Goal: Check status: Check status

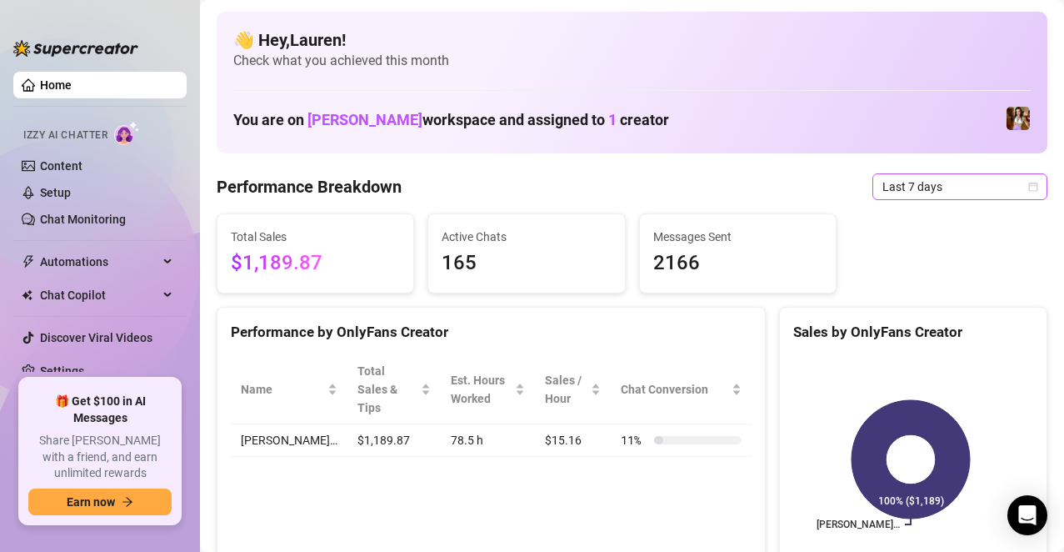
click at [1013, 185] on span "Last 7 days" at bounding box center [960, 186] width 155 height 25
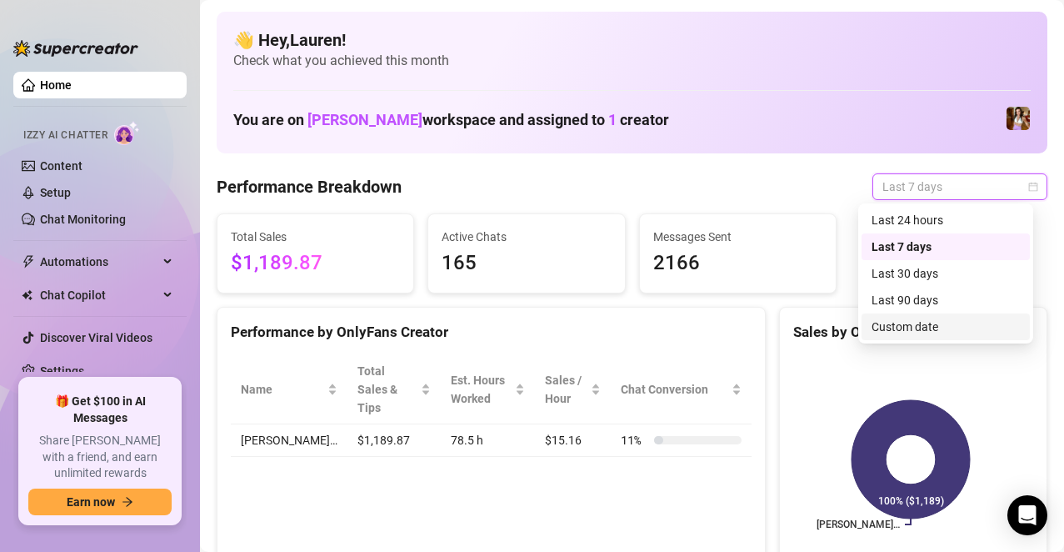
click at [938, 324] on div "Custom date" at bounding box center [946, 327] width 148 height 18
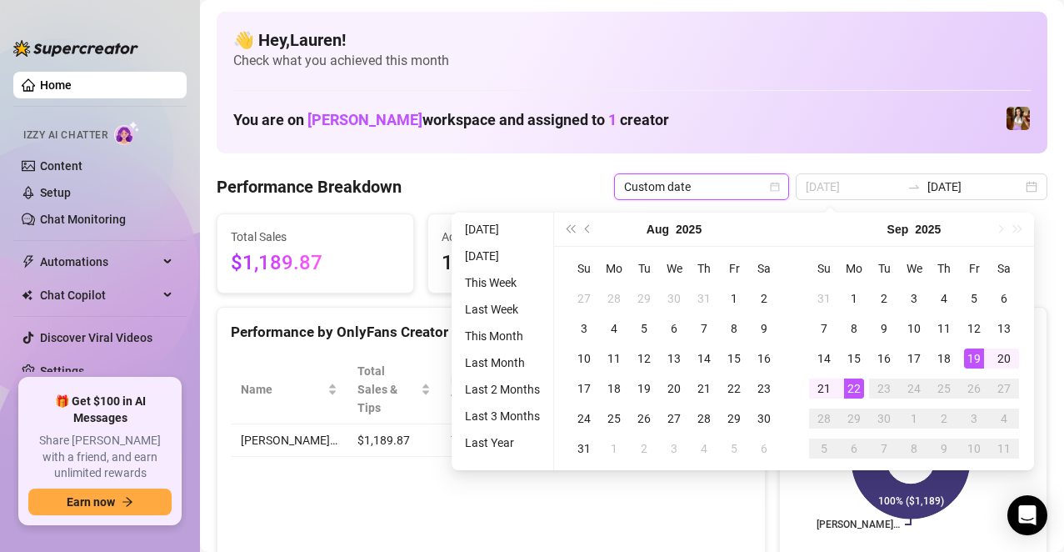
type input "[DATE]"
click at [970, 354] on div "19" at bounding box center [974, 358] width 20 height 20
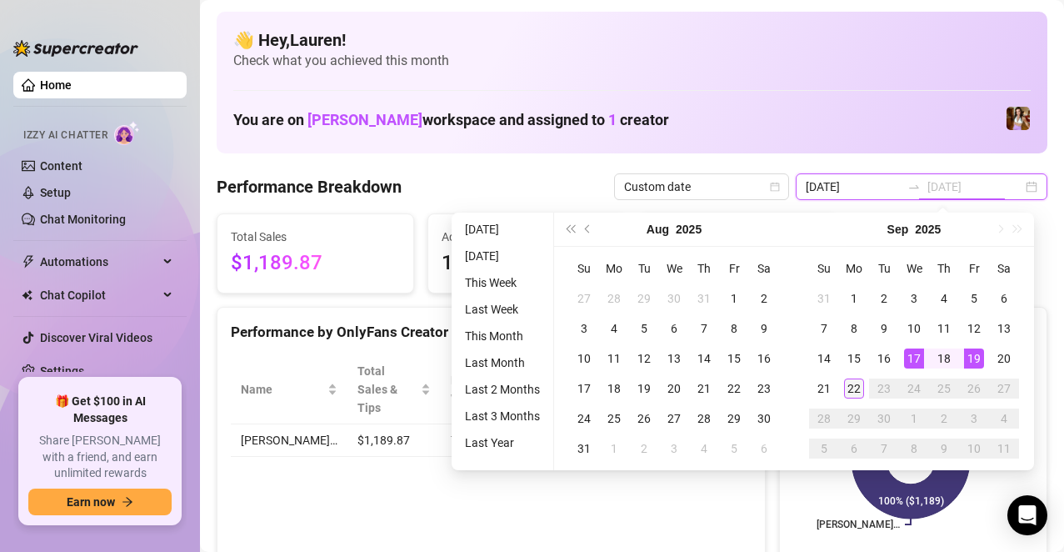
type input "[DATE]"
click at [853, 394] on div "22" at bounding box center [854, 388] width 20 height 20
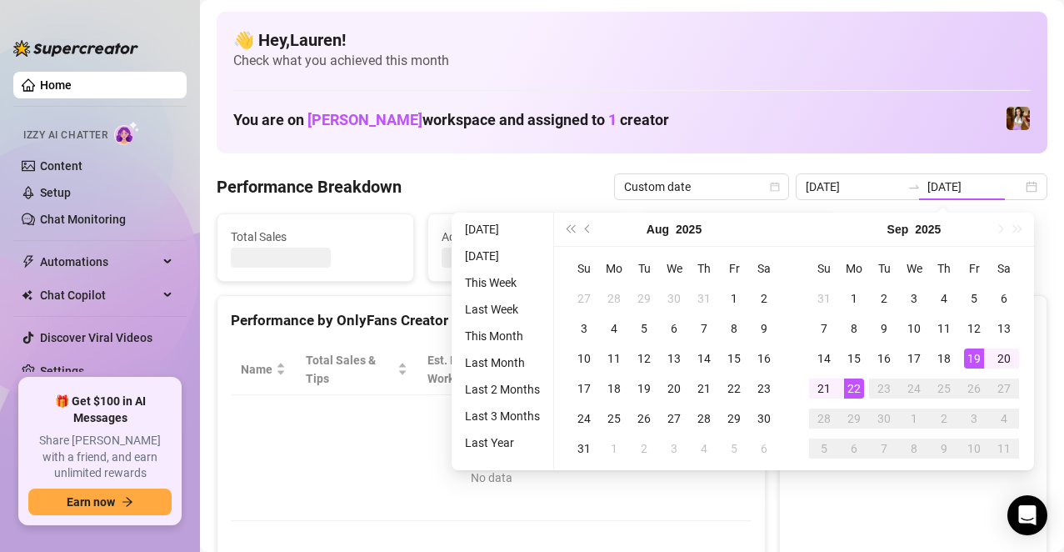
type input "[DATE]"
